Goal: Submit feedback/report problem: Provide input to the site owners about the experience or issues

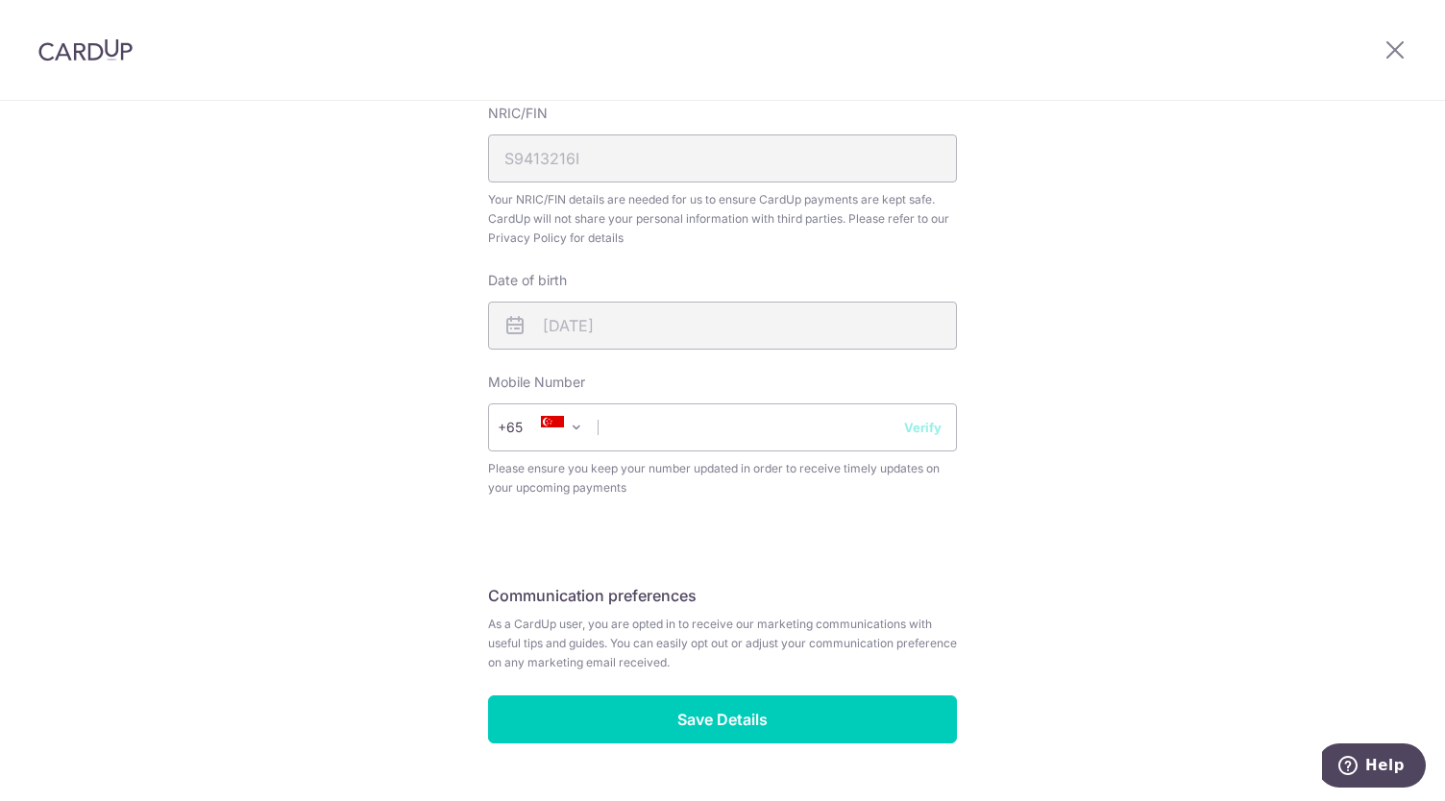
scroll to position [577, 0]
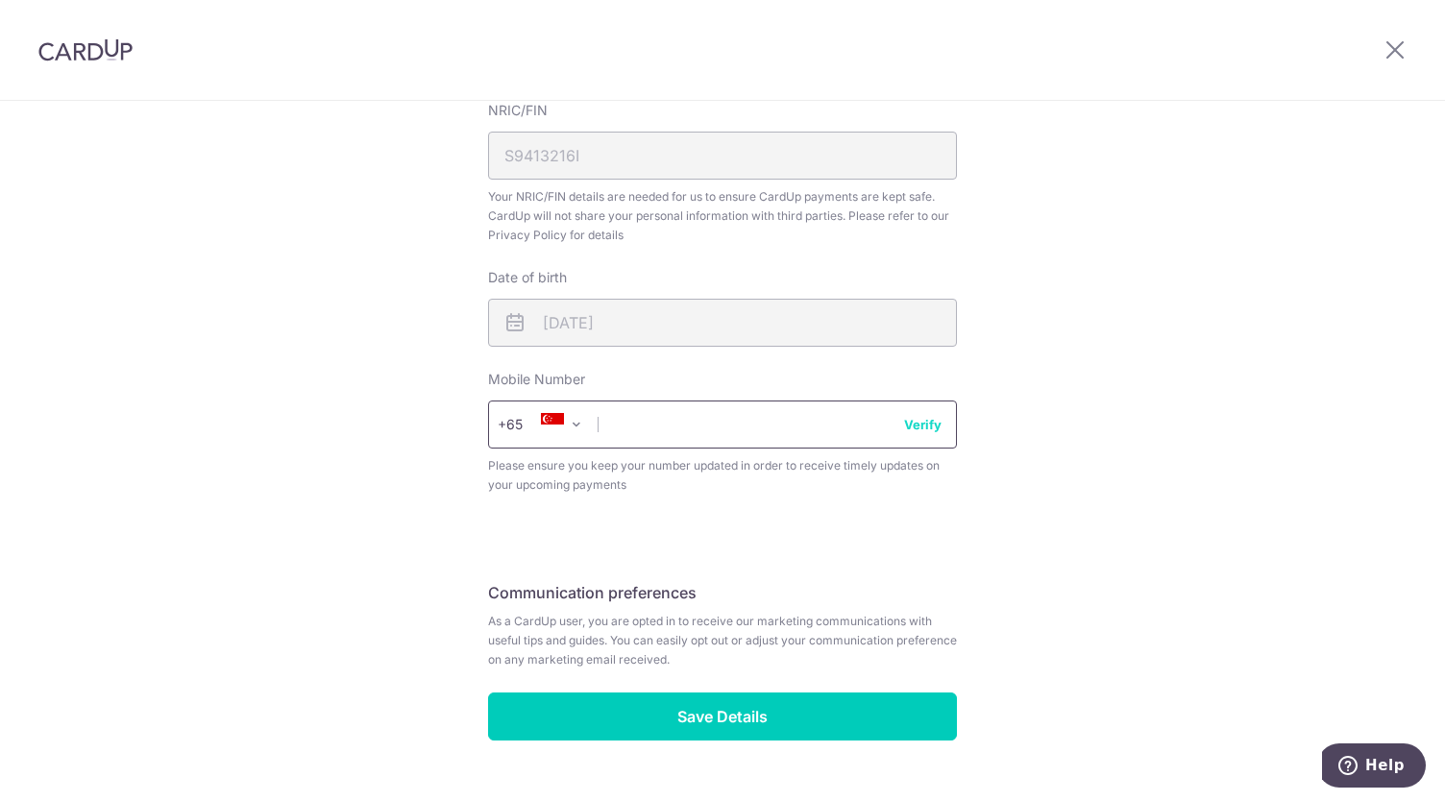
click at [655, 438] on input "text" at bounding box center [722, 425] width 469 height 48
type input "90177131"
click at [927, 416] on button "Verify" at bounding box center [922, 424] width 37 height 19
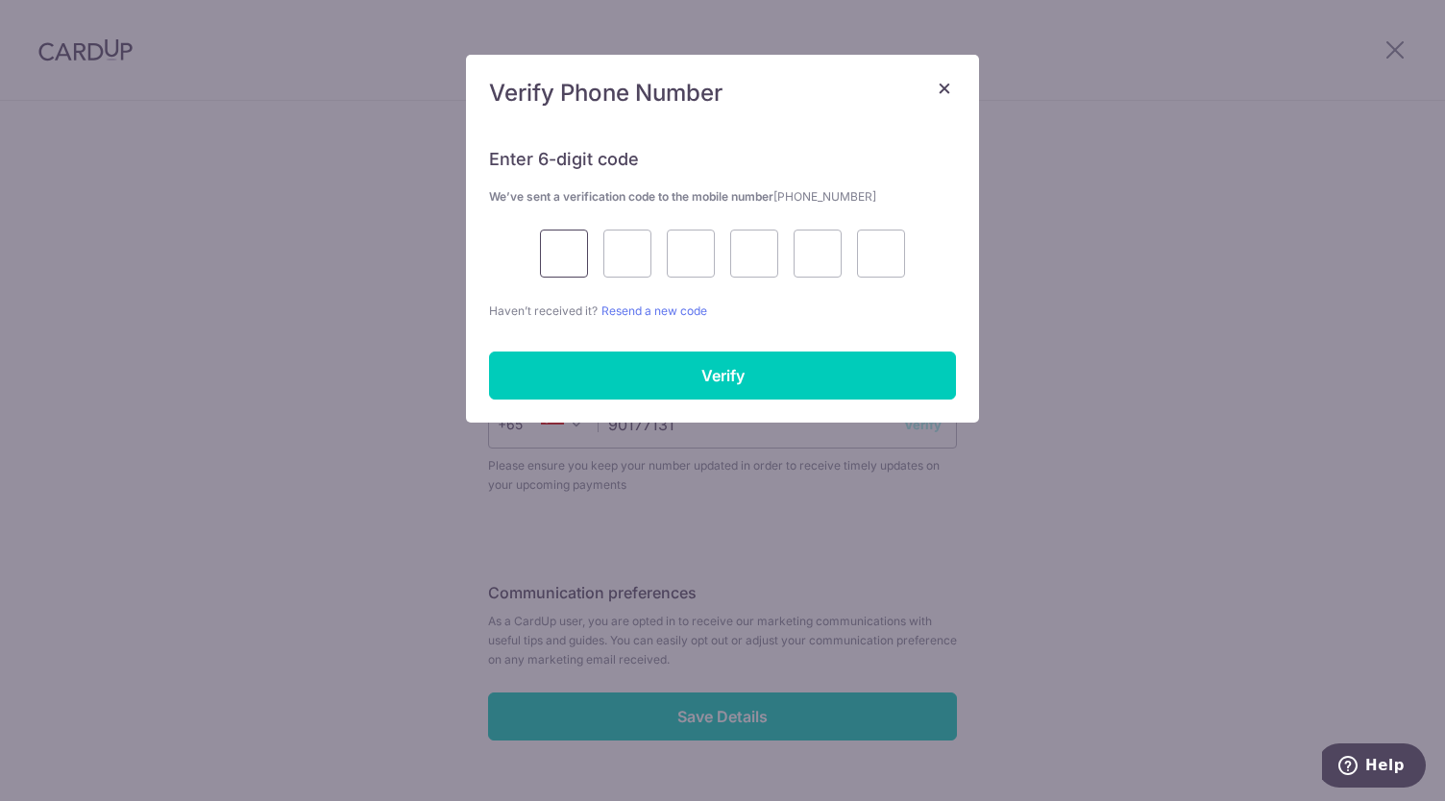
click at [552, 262] on input "text" at bounding box center [564, 254] width 48 height 48
type input "3"
type input "9"
type input "6"
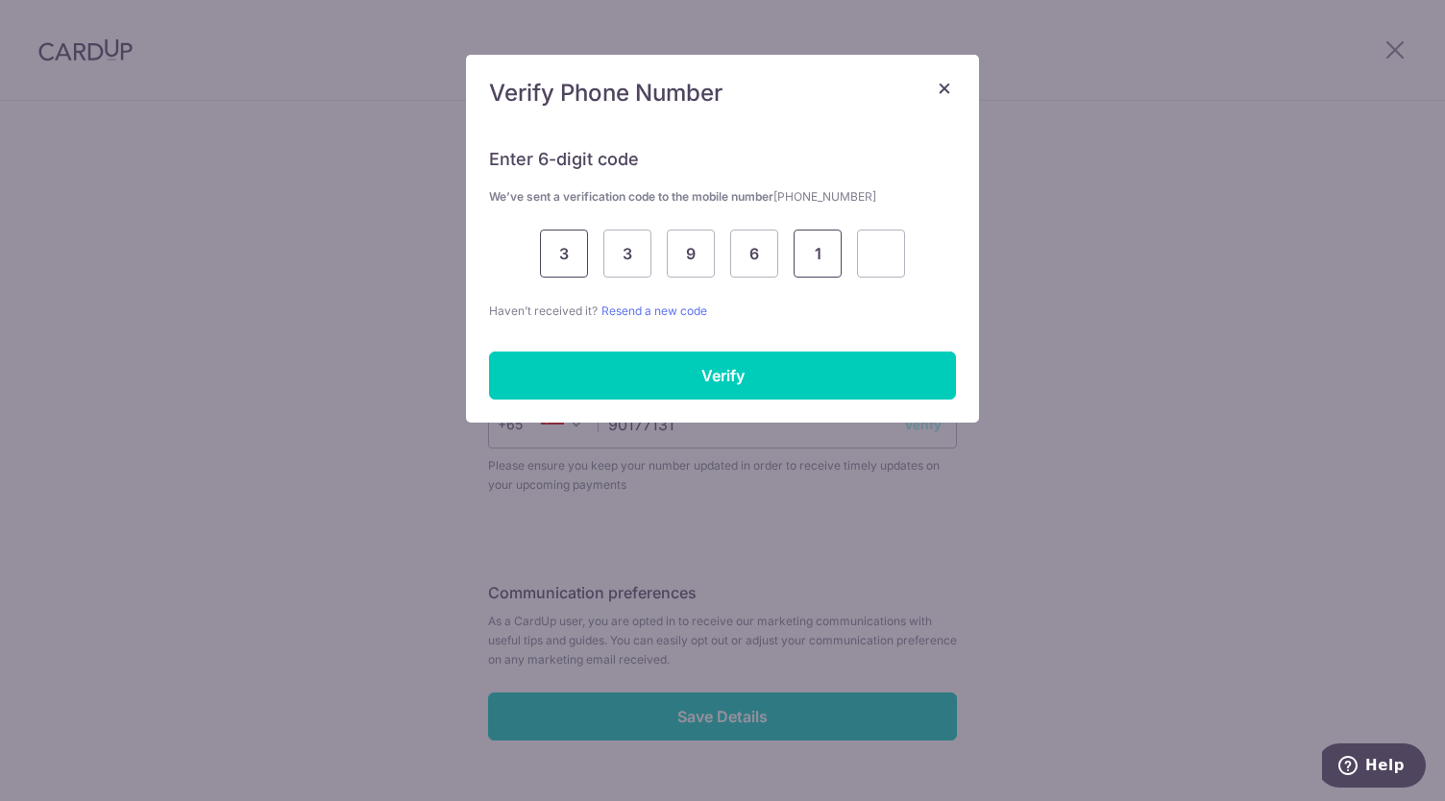
type input "1"
type input "0"
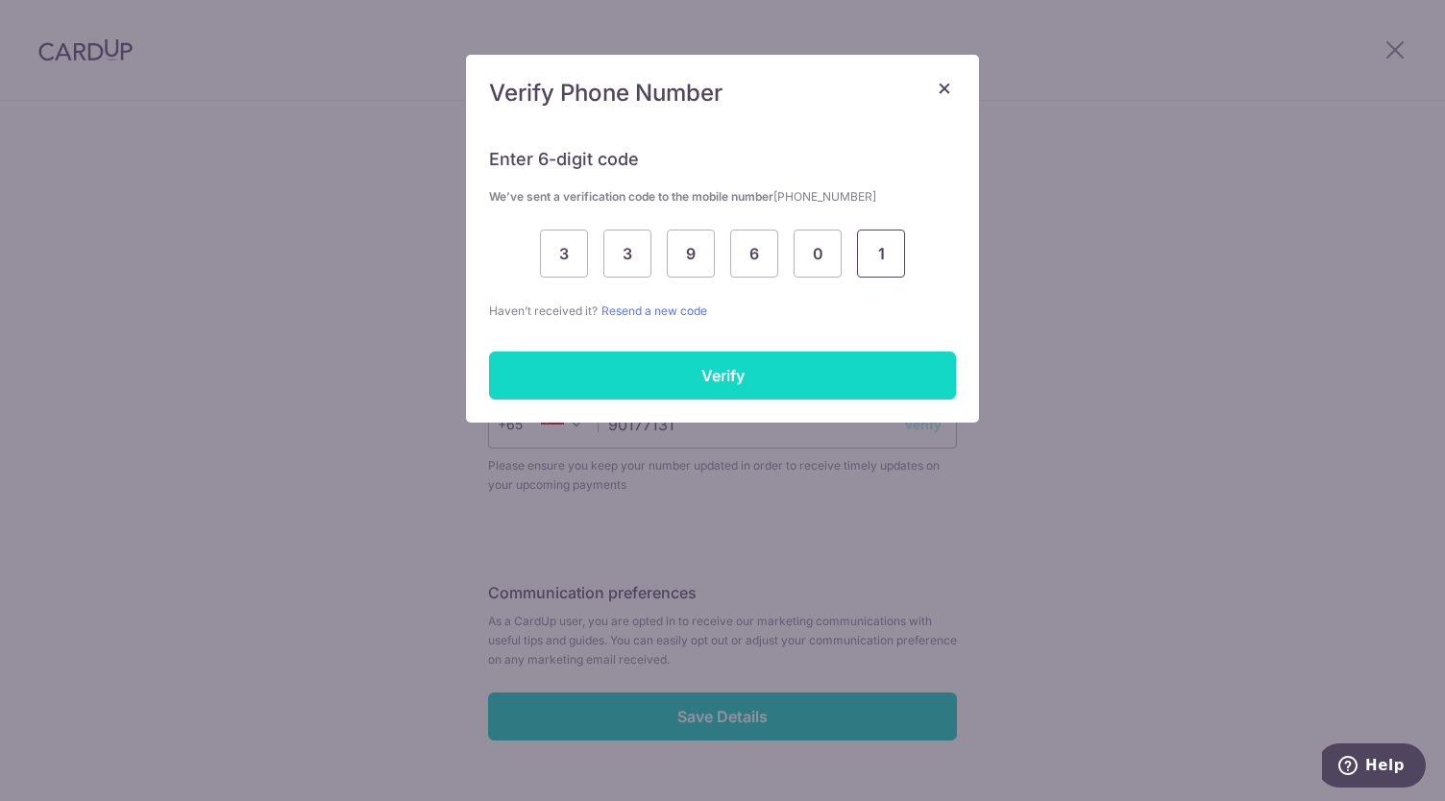
type input "1"
click at [785, 358] on input "Verify" at bounding box center [722, 376] width 467 height 48
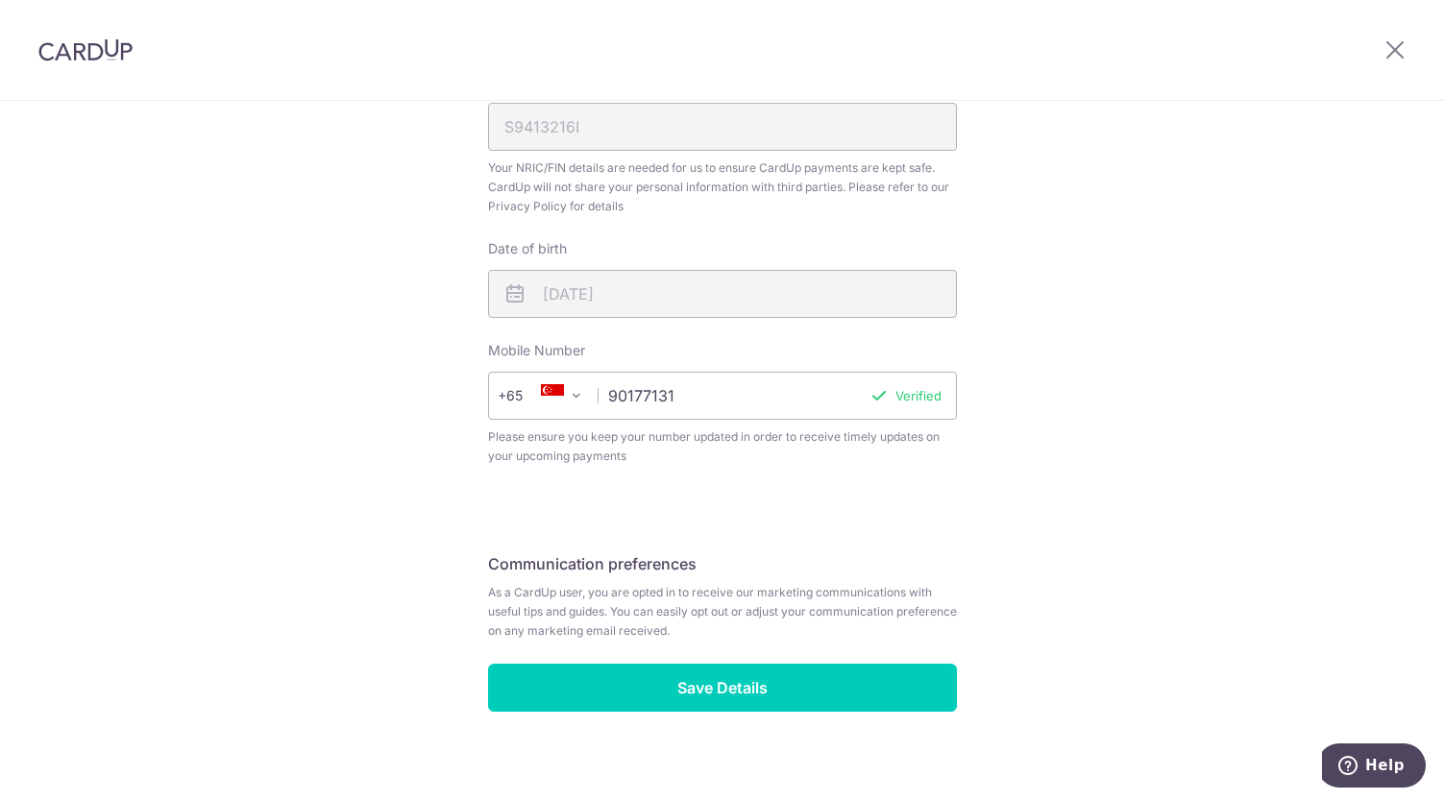
scroll to position [621, 0]
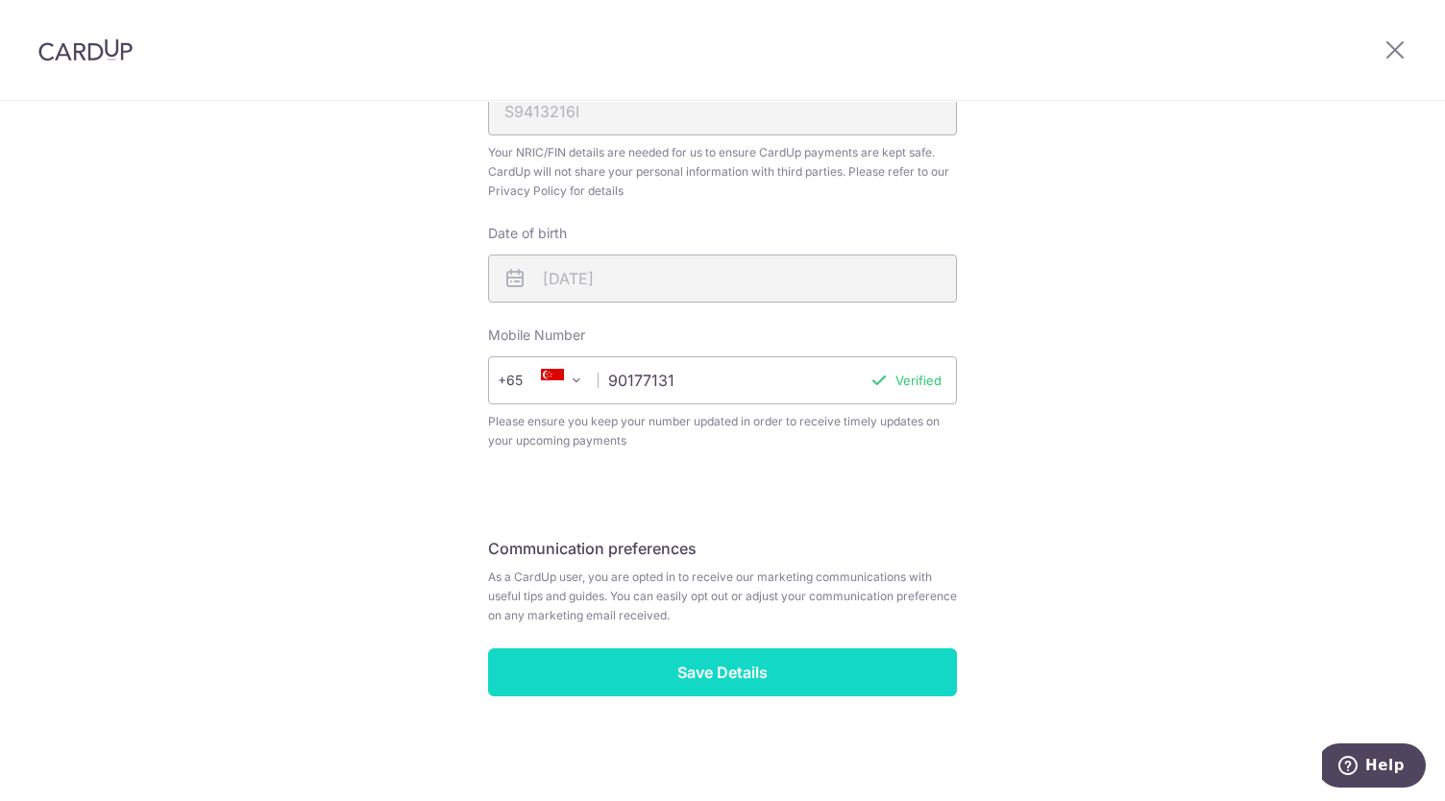
click at [795, 654] on input "Save Details" at bounding box center [722, 673] width 469 height 48
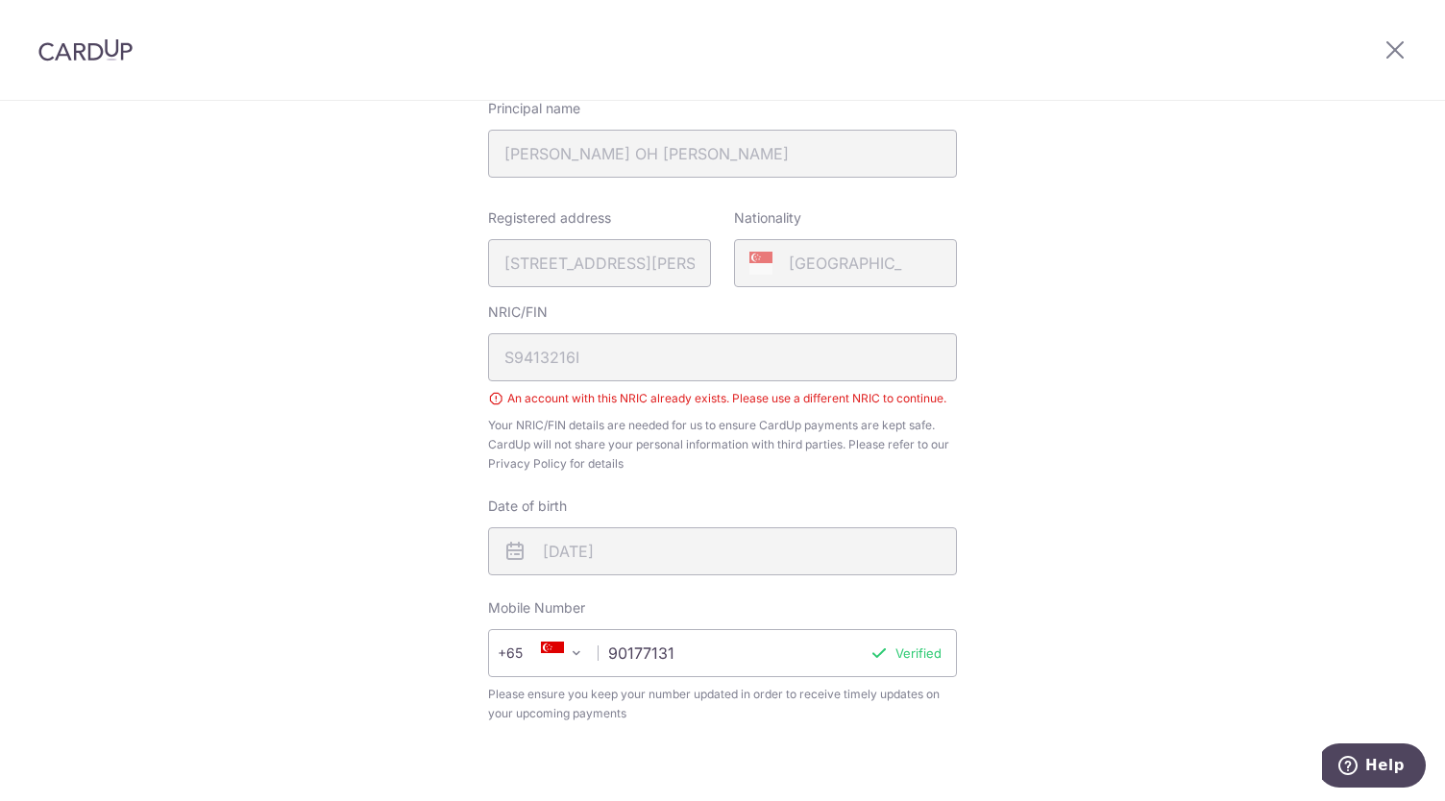
scroll to position [263, 0]
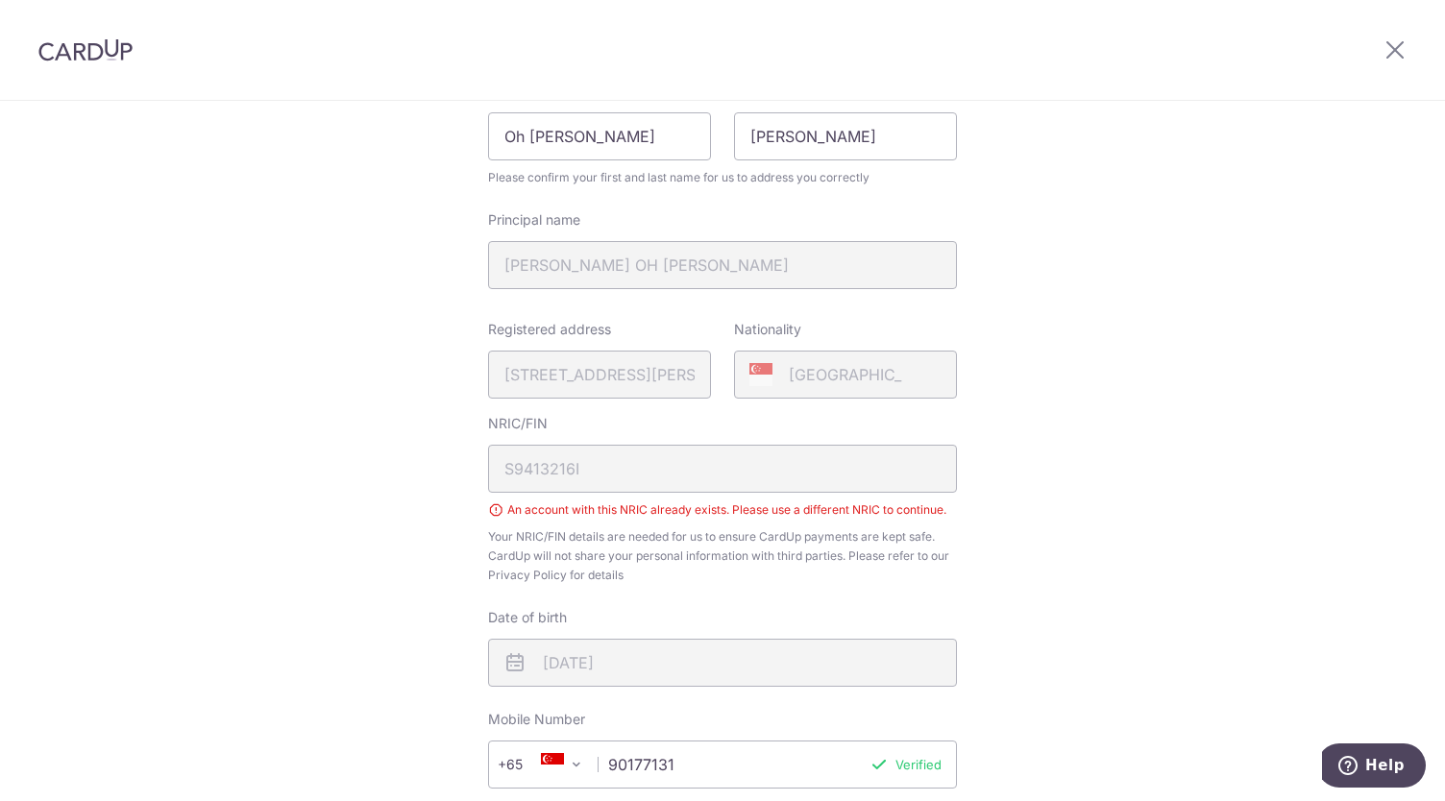
click at [105, 46] on img at bounding box center [85, 49] width 94 height 23
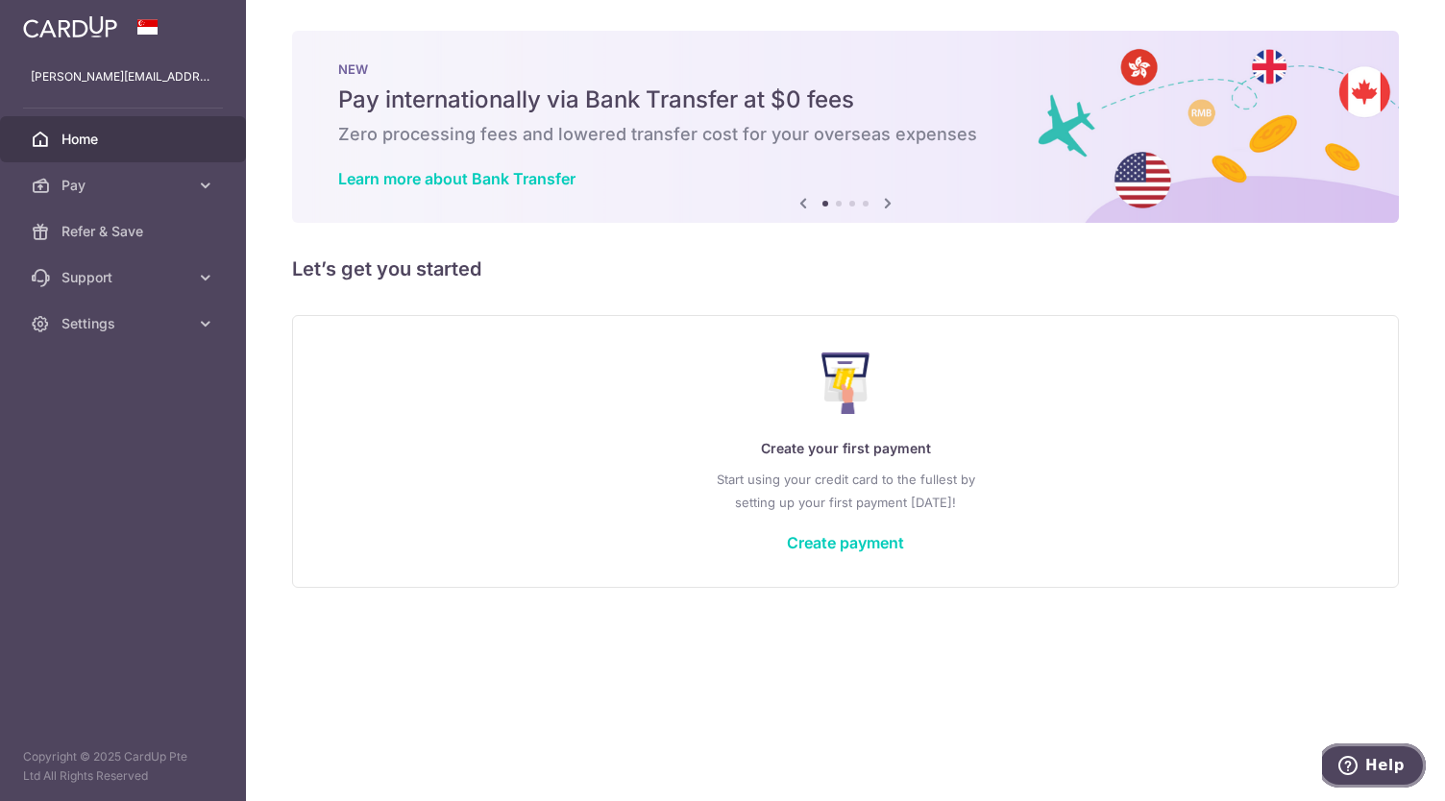
click at [1389, 754] on button "Help" at bounding box center [1372, 766] width 109 height 44
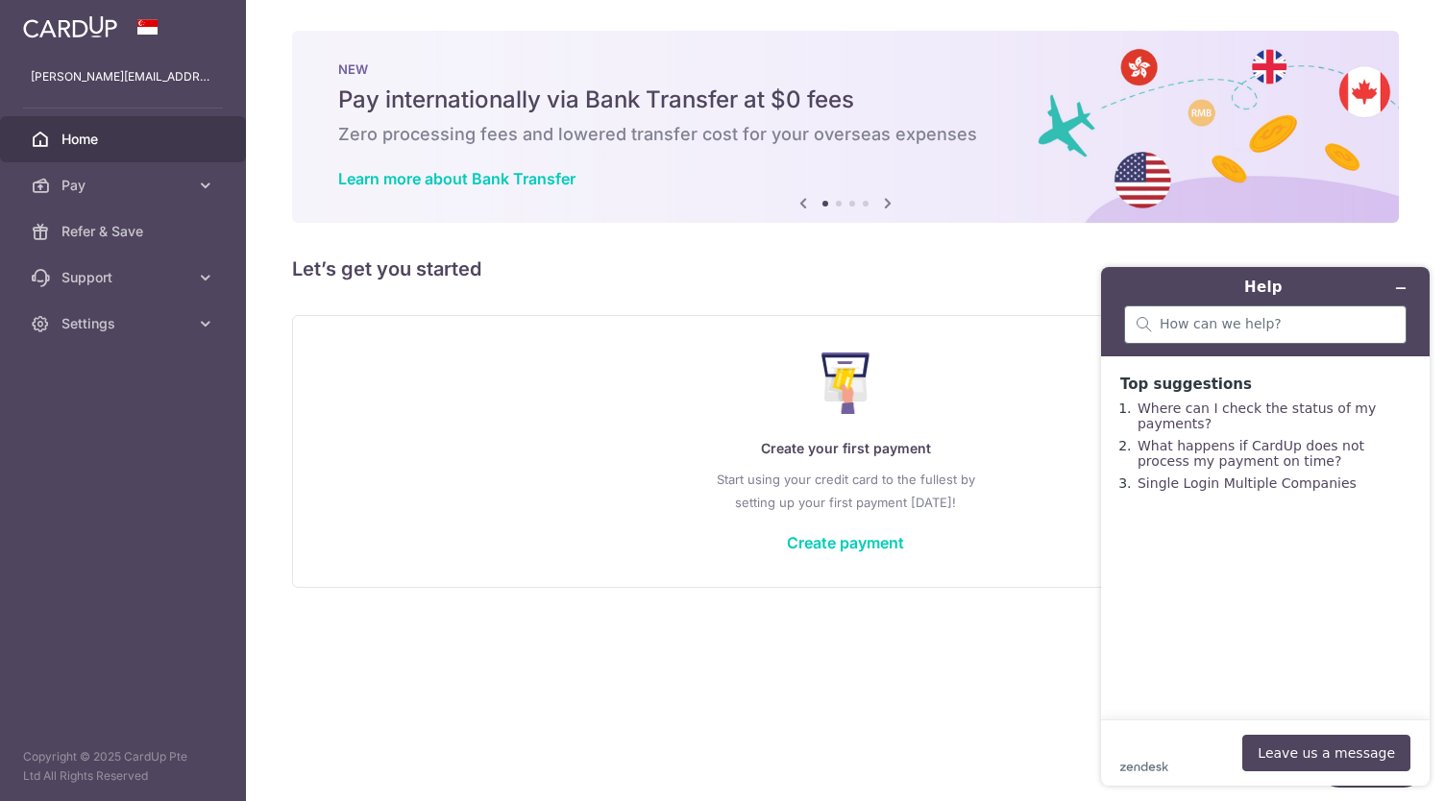
click at [1258, 336] on div at bounding box center [1265, 325] width 283 height 38
type input "forgot my account"
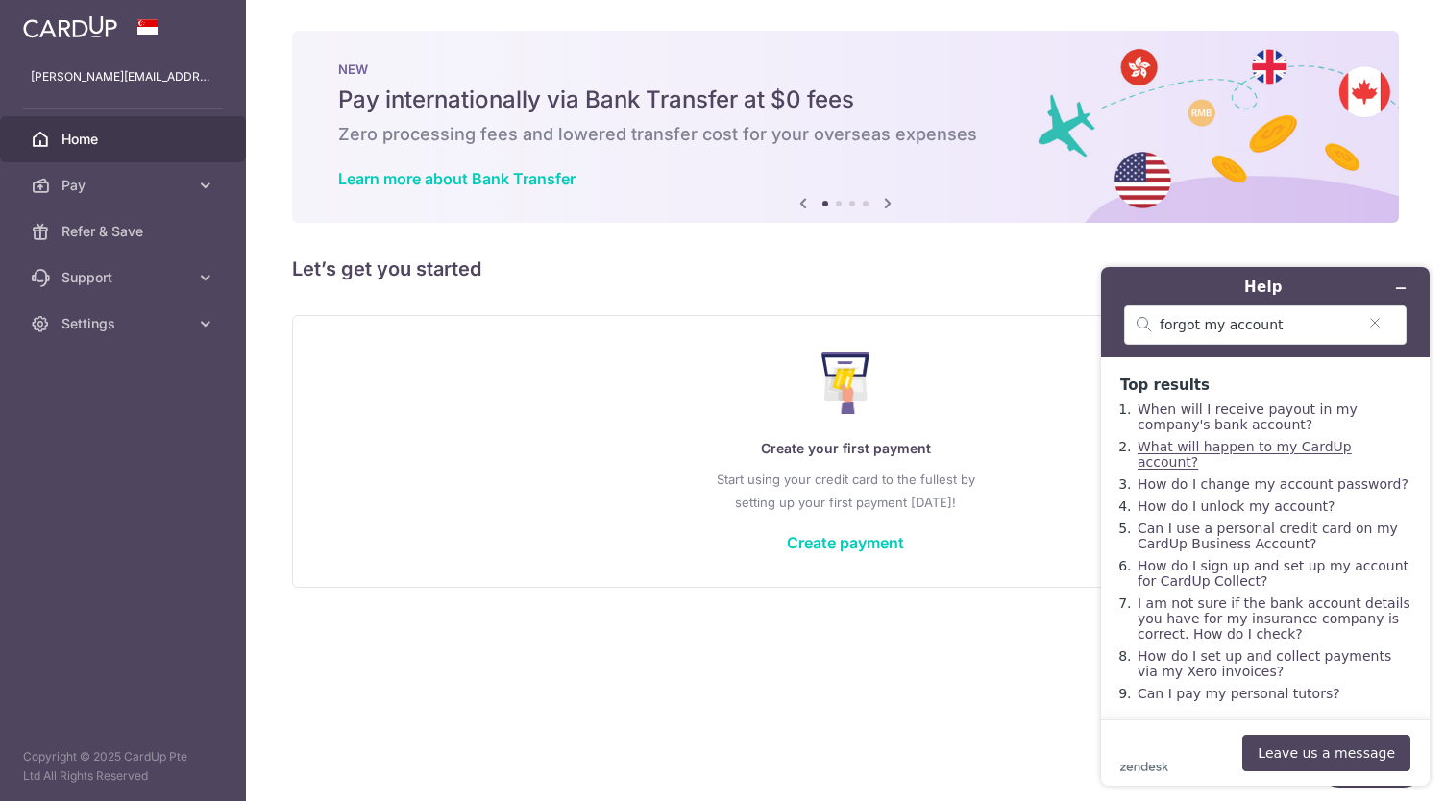
click at [1257, 462] on link "What will happen to my CardUp account?" at bounding box center [1245, 454] width 214 height 31
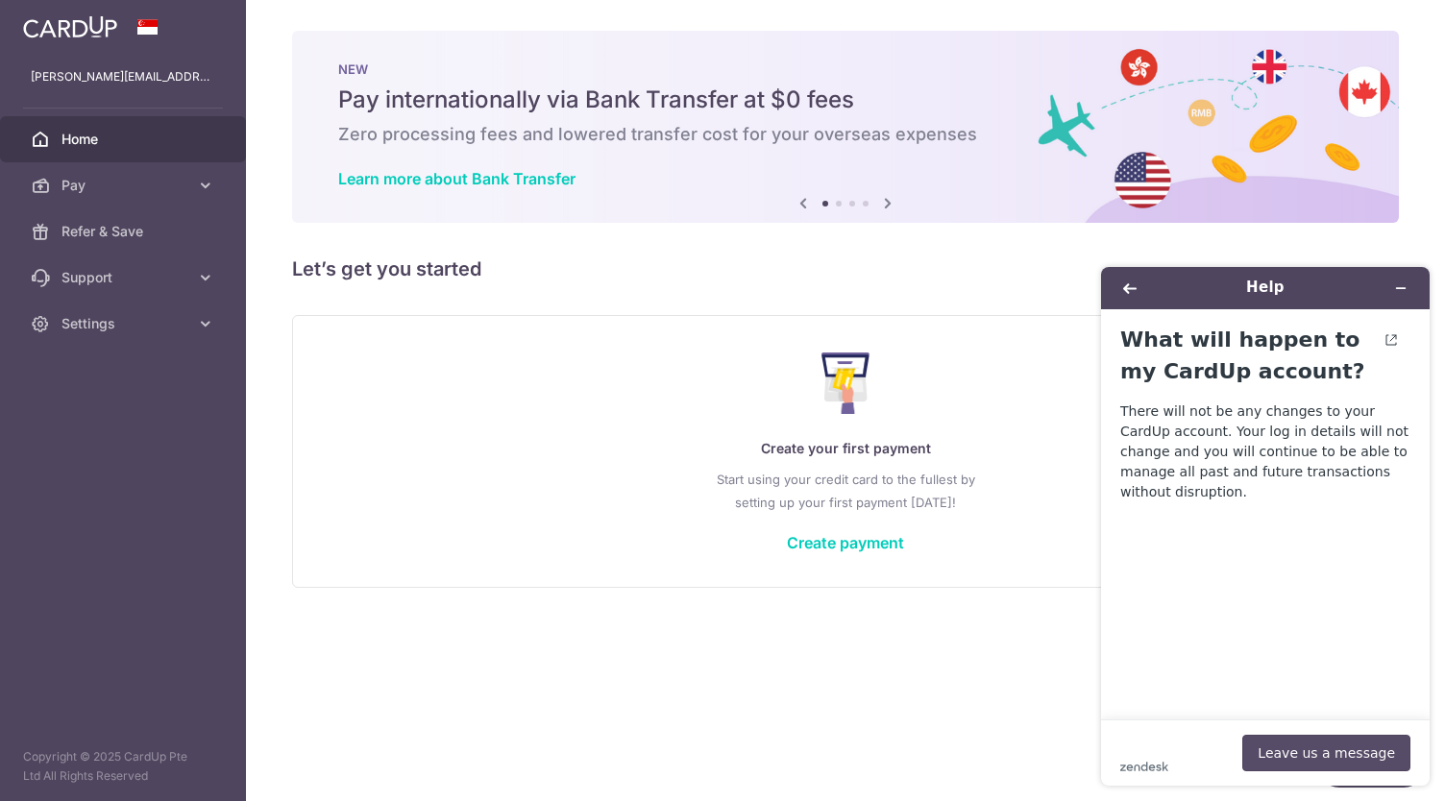
click at [1347, 764] on button "Leave us a message" at bounding box center [1327, 753] width 168 height 37
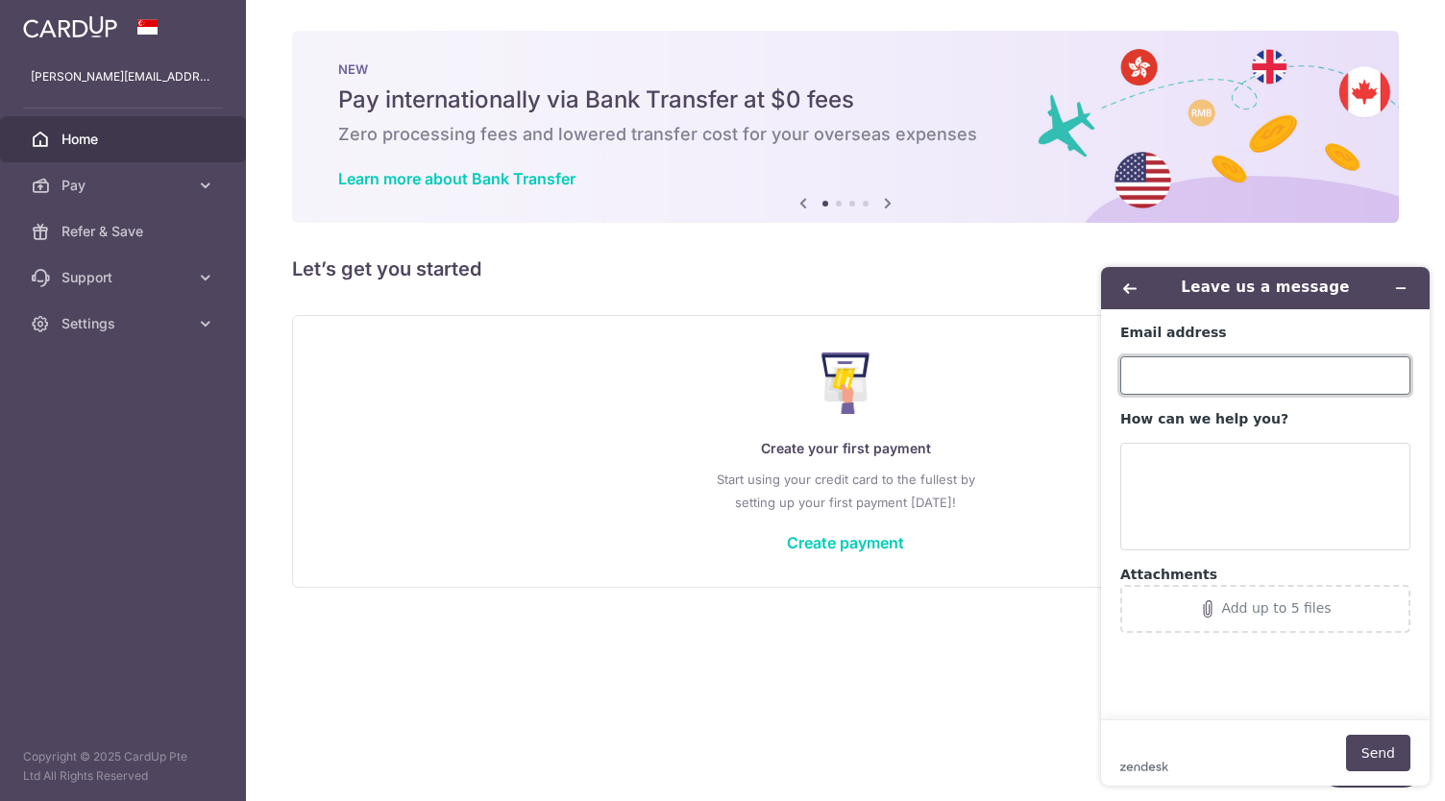
click at [1232, 372] on input "Email address" at bounding box center [1266, 376] width 290 height 38
type input "nathaniel.okw@gmail.com"
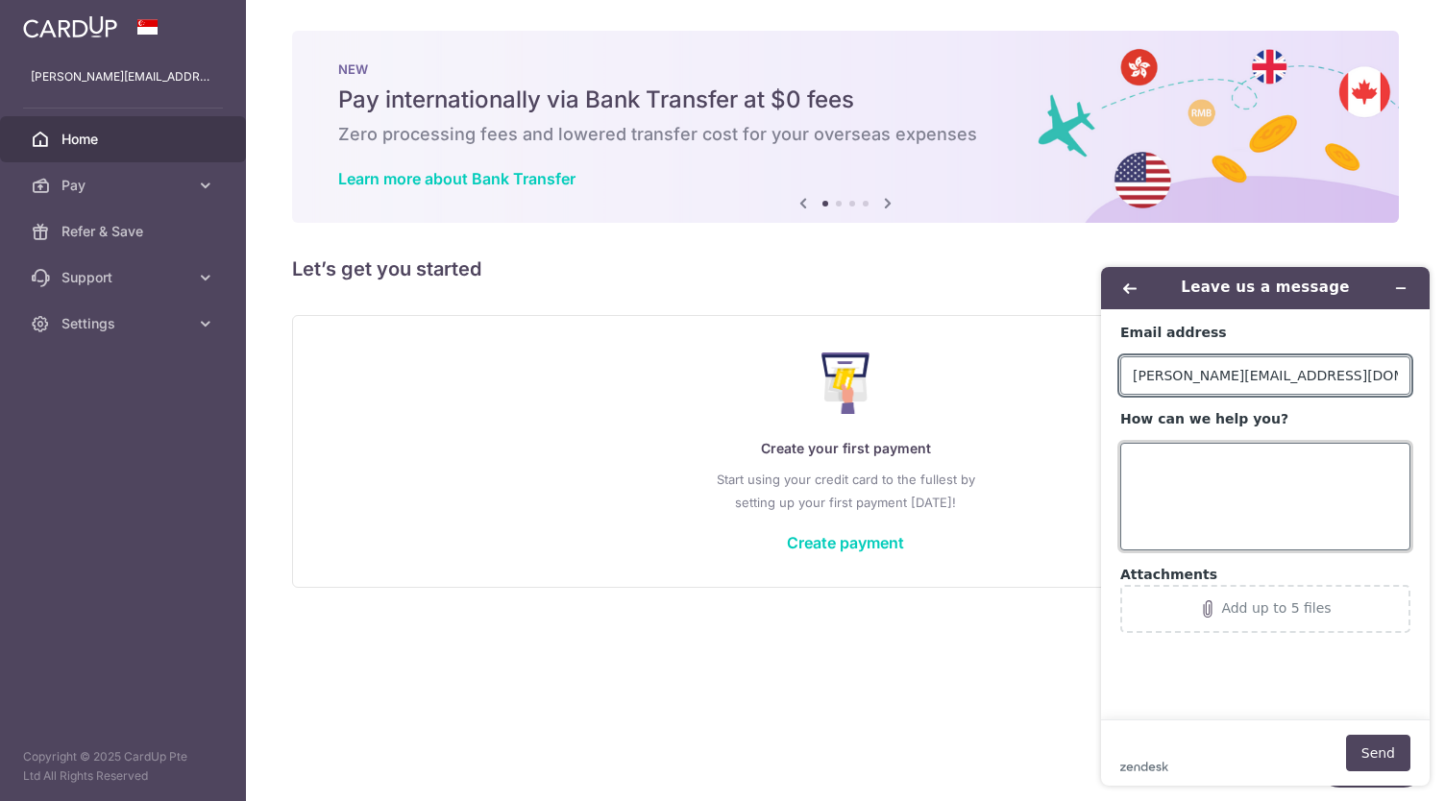
click at [1246, 476] on textarea "How can we help you?" at bounding box center [1266, 497] width 290 height 108
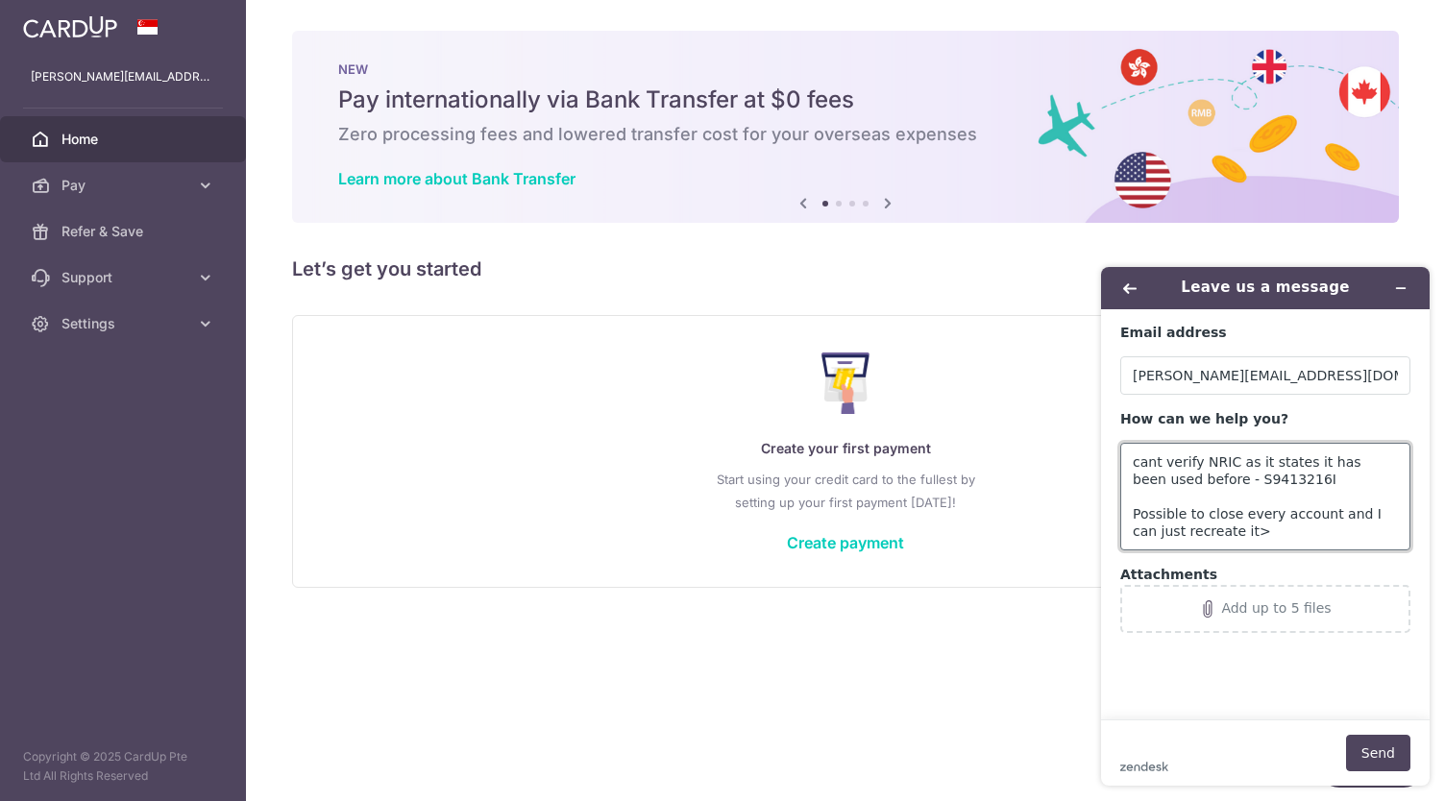
type textarea "cant verify NRIC as it states it has been used before - S9413216I Possible to c…"
click at [1379, 731] on footer "zendesk .cls-1{fill:#03363d;} Send" at bounding box center [1265, 753] width 329 height 66
click at [1381, 741] on button "Send" at bounding box center [1378, 753] width 64 height 37
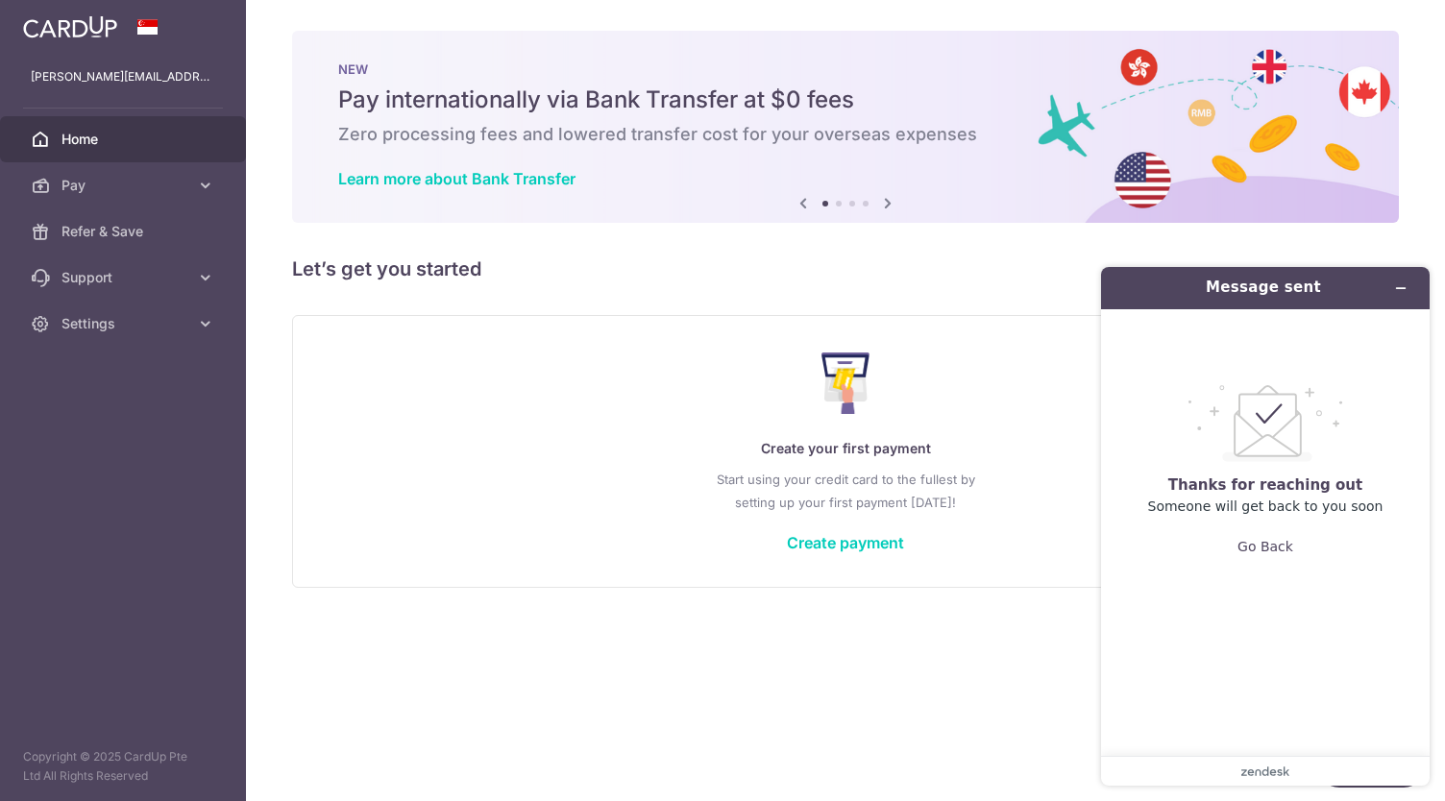
click at [361, 520] on div "Create your first payment Start using your credit card to the fullest by settin…" at bounding box center [845, 451] width 1059 height 228
click at [1399, 305] on header "Message sent" at bounding box center [1265, 288] width 329 height 42
click at [1400, 294] on icon "Minimize widget" at bounding box center [1400, 288] width 13 height 13
